Goal: Task Accomplishment & Management: Complete application form

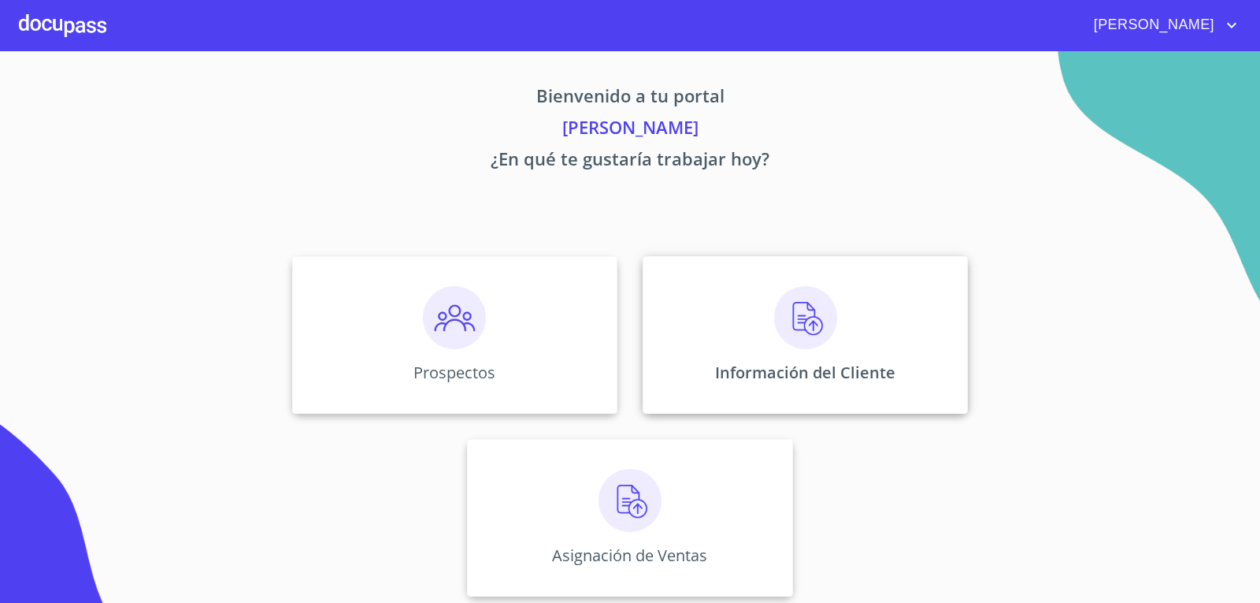
click at [781, 306] on img at bounding box center [805, 317] width 63 height 63
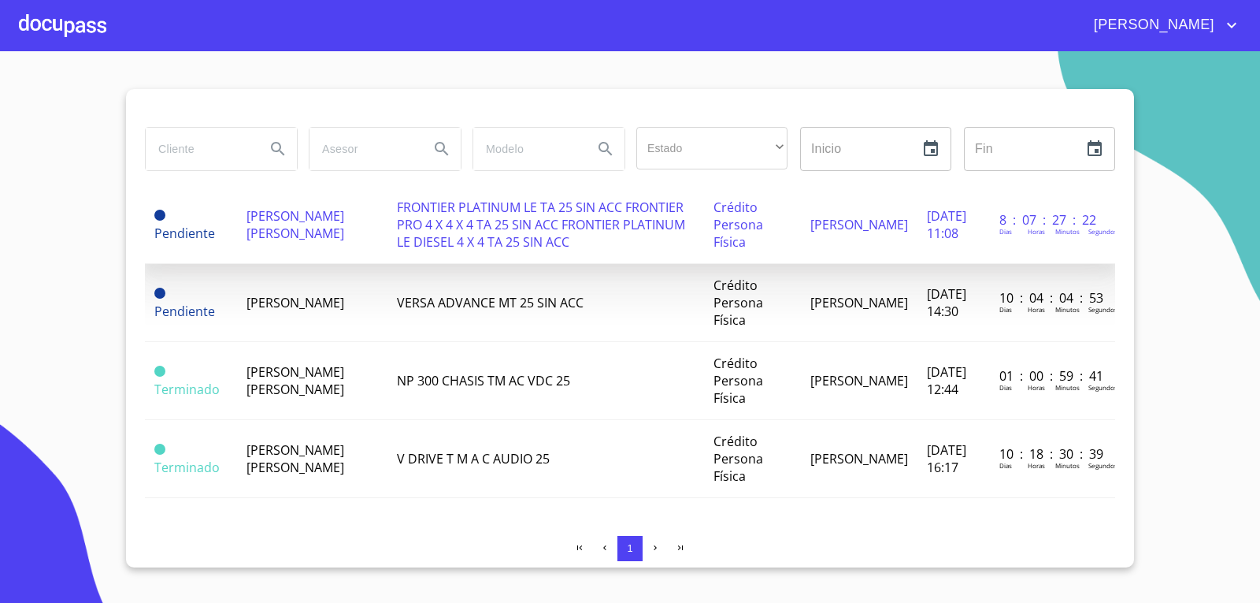
scroll to position [177, 0]
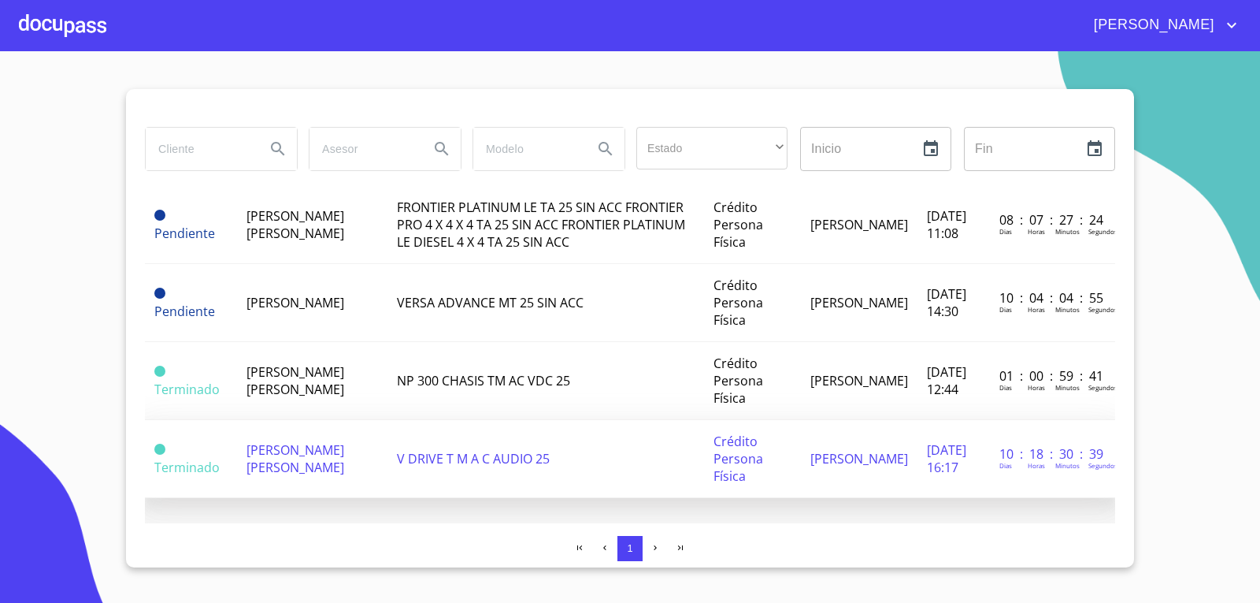
click at [169, 458] on span "Terminado" at bounding box center [186, 466] width 65 height 17
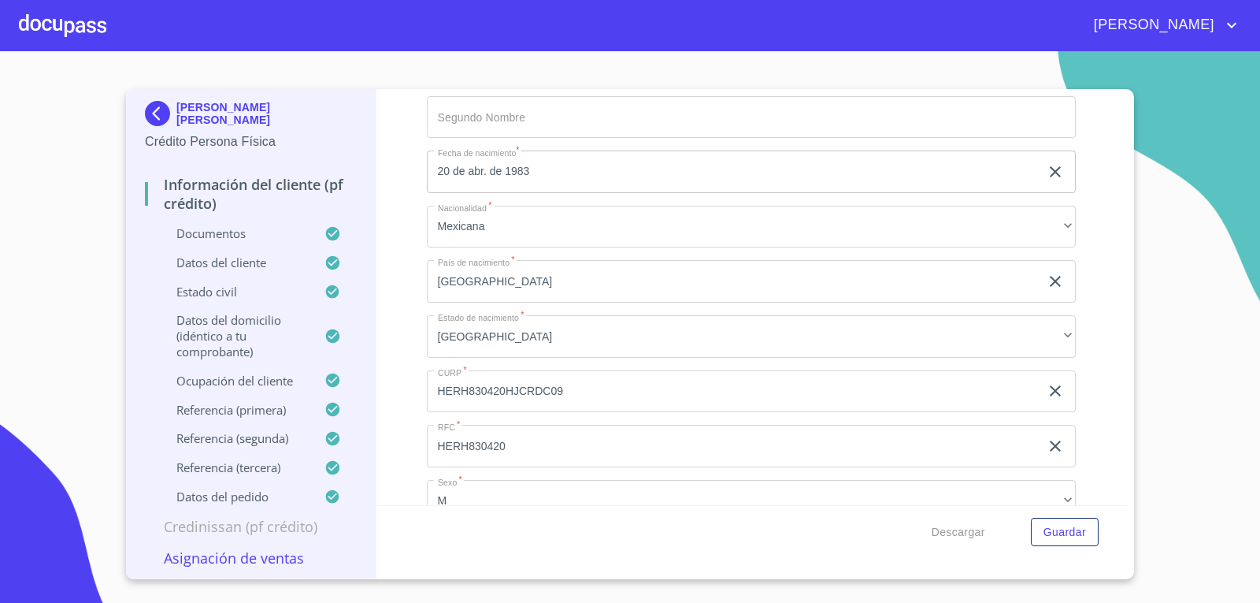
scroll to position [5435, 0]
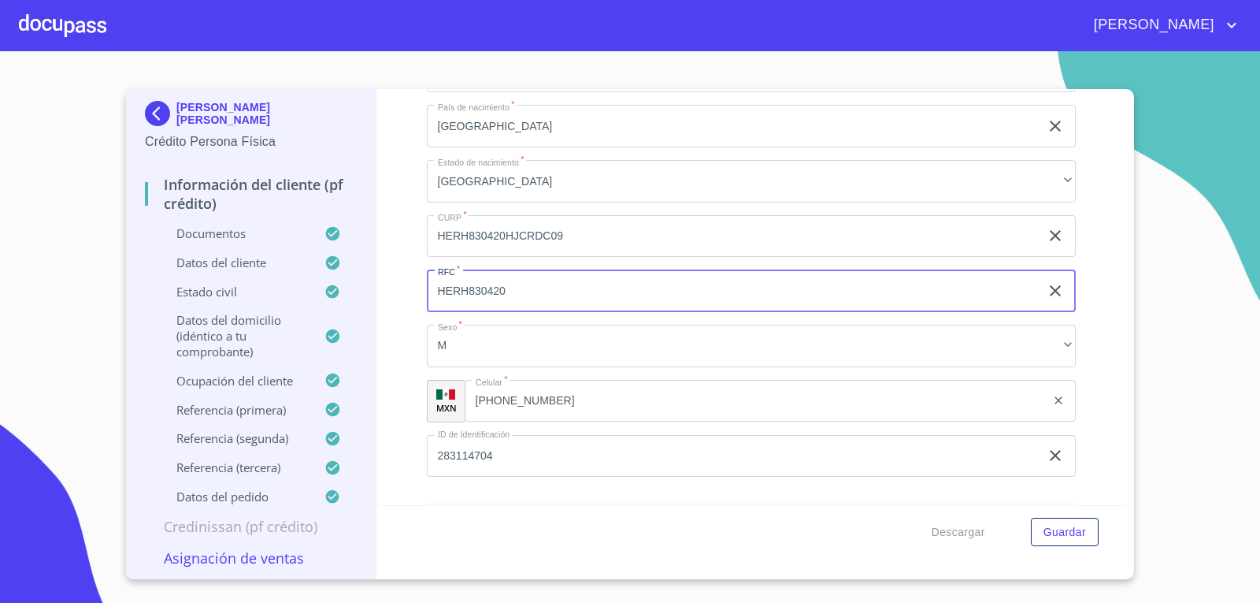
click at [566, 296] on input "HERH830420" at bounding box center [734, 290] width 614 height 43
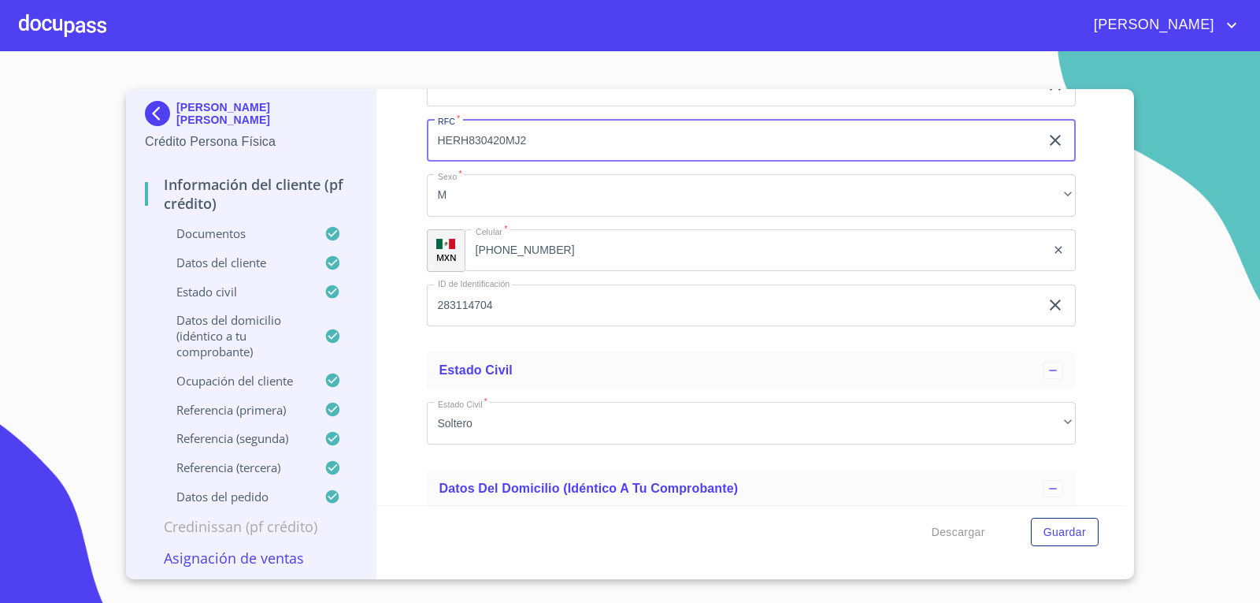
scroll to position [5593, 0]
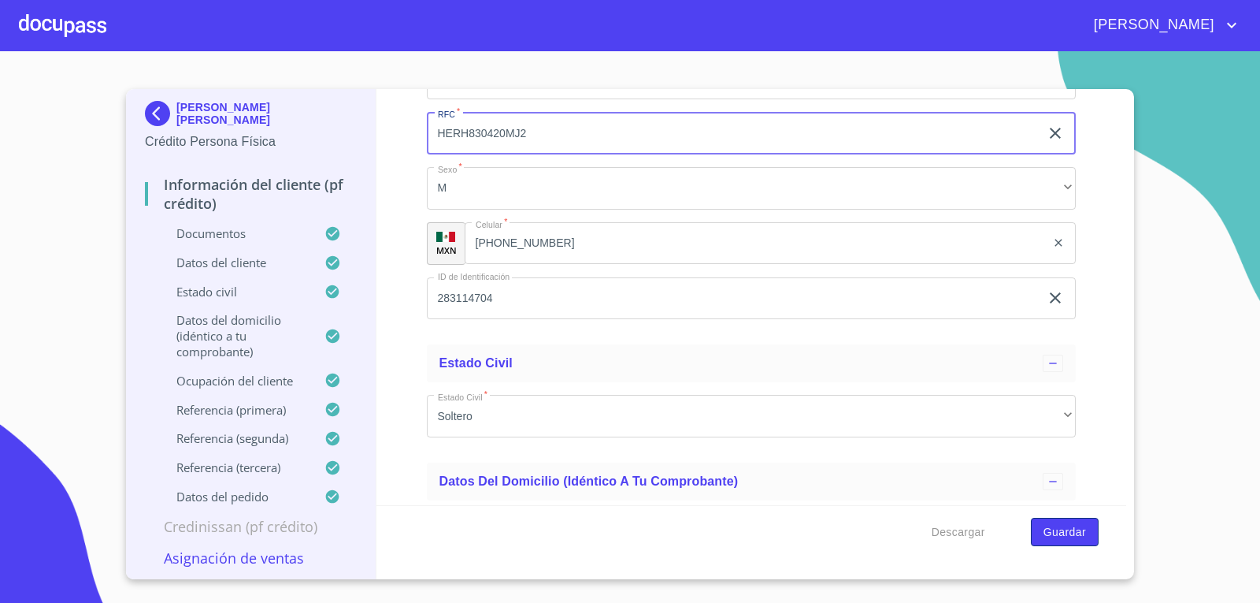
type input "HERH830420MJ2"
click at [1060, 531] on span "Guardar" at bounding box center [1065, 532] width 43 height 20
